Goal: Find specific page/section: Find specific page/section

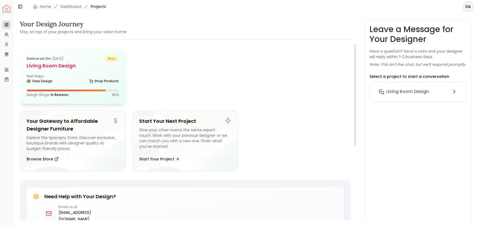
click at [96, 72] on div "Delivered on: Jul 22, 2025 bliss Living Room design Next Steps: View Design Sho…" at bounding box center [72, 76] width 105 height 55
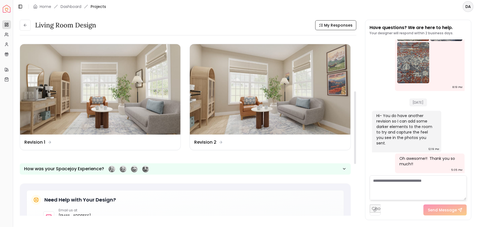
scroll to position [124, 0]
